Goal: Navigation & Orientation: Find specific page/section

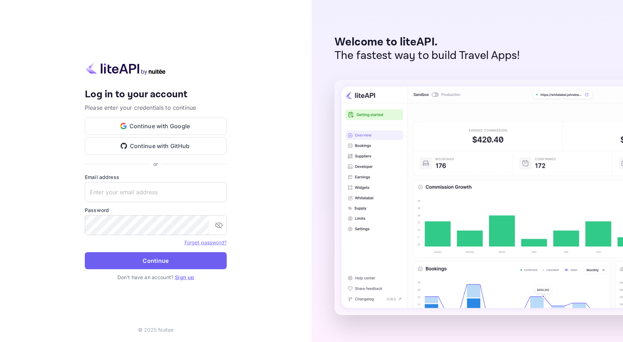
type input "[EMAIL_ADDRESS][DOMAIN_NAME]"
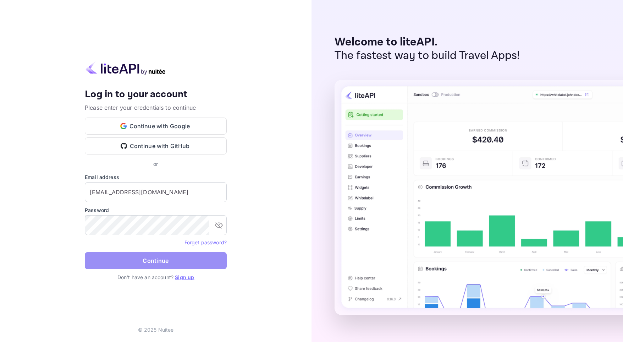
click at [144, 264] on button "Continue" at bounding box center [156, 260] width 142 height 17
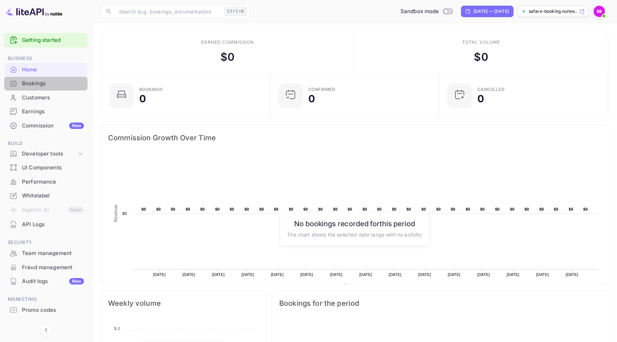
click at [44, 84] on div "Bookings" at bounding box center [53, 83] width 62 height 8
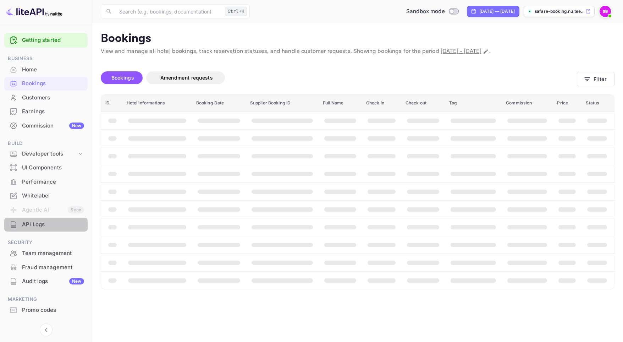
click at [44, 229] on div "API Logs" at bounding box center [45, 224] width 83 height 14
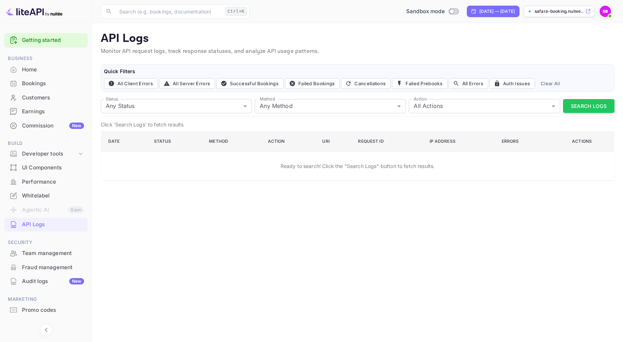
click at [41, 260] on li "Fraud management" at bounding box center [45, 267] width 83 height 14
click at [40, 256] on div "Team management" at bounding box center [53, 253] width 62 height 8
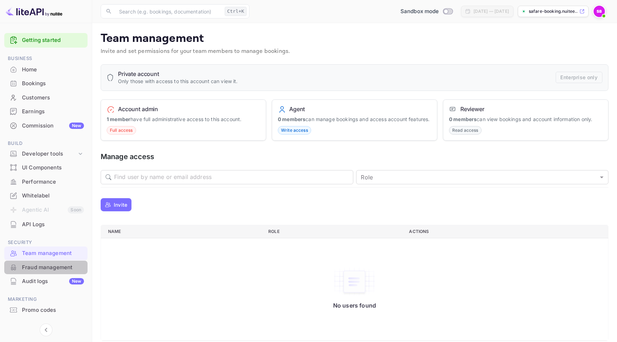
click at [41, 268] on div "Fraud management" at bounding box center [53, 267] width 62 height 8
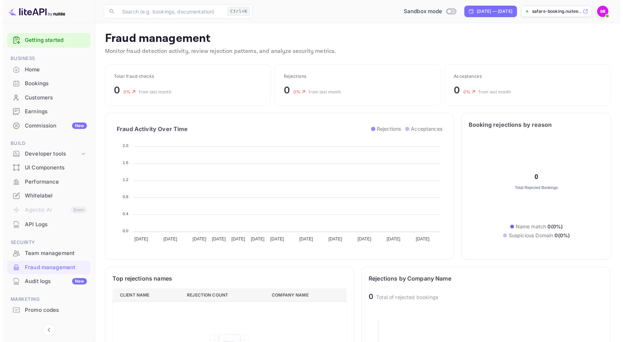
scroll to position [140, 229]
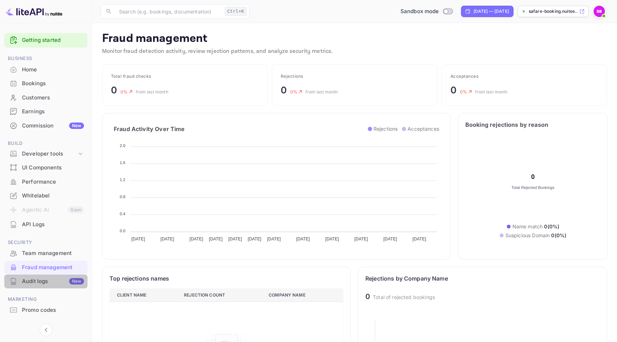
click at [38, 282] on div "Audit logs New" at bounding box center [53, 281] width 62 height 8
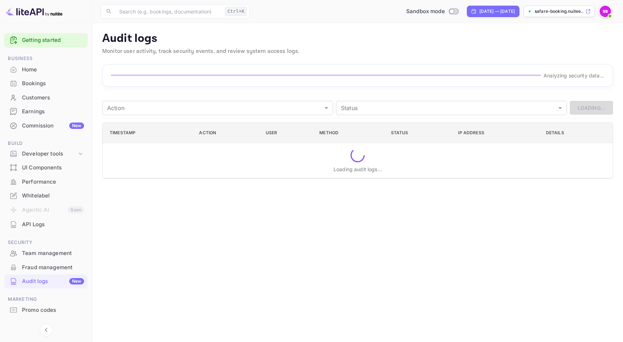
scroll to position [14, 0]
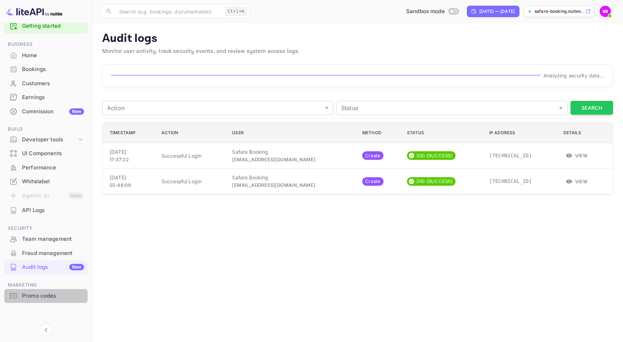
click at [40, 295] on div "Promo codes" at bounding box center [53, 296] width 62 height 8
